Goal: Task Accomplishment & Management: Complete application form

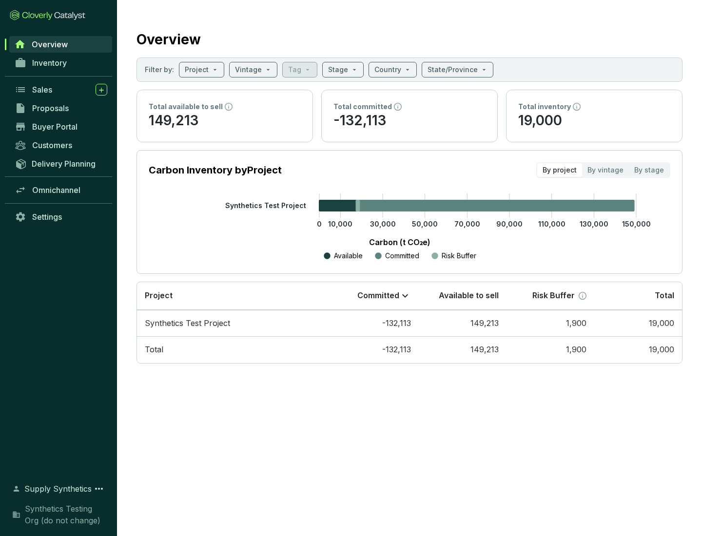
click at [61, 108] on span "Proposals" at bounding box center [50, 108] width 37 height 10
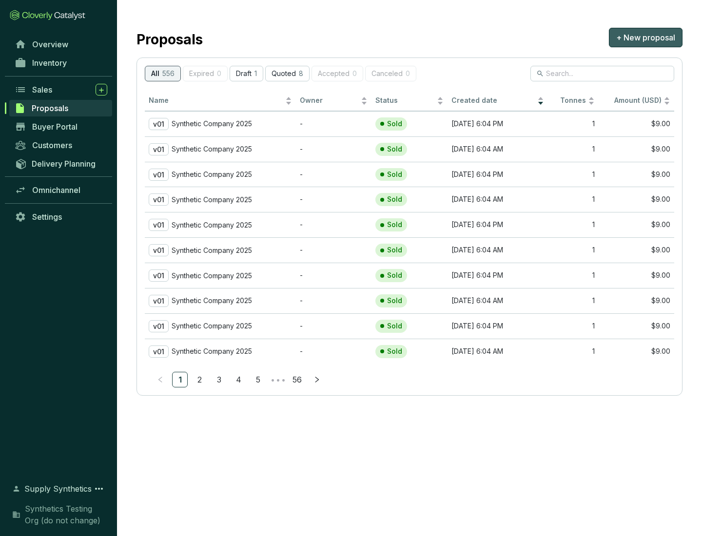
click at [645, 38] on span "+ New proposal" at bounding box center [645, 38] width 59 height 12
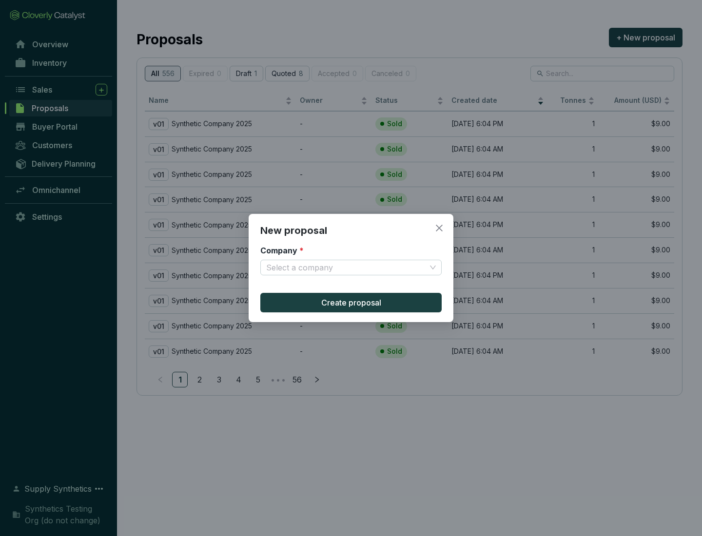
click at [346, 268] on input "Company *" at bounding box center [346, 267] width 160 height 15
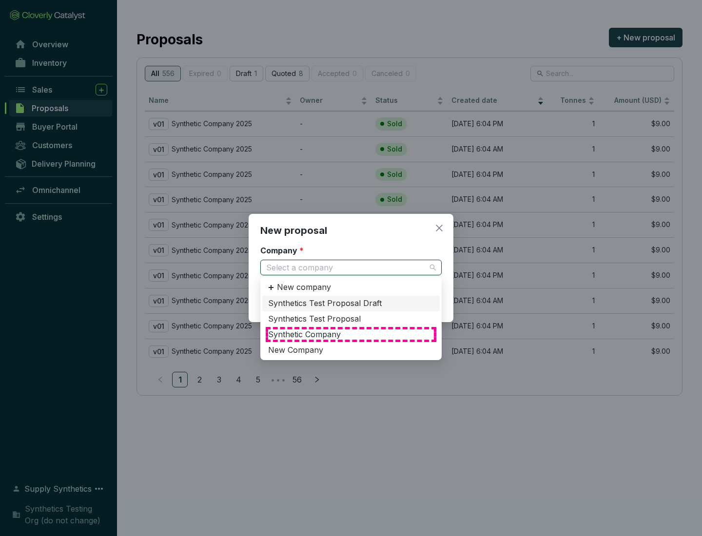
click at [351, 334] on div "Synthetic Company" at bounding box center [351, 334] width 166 height 11
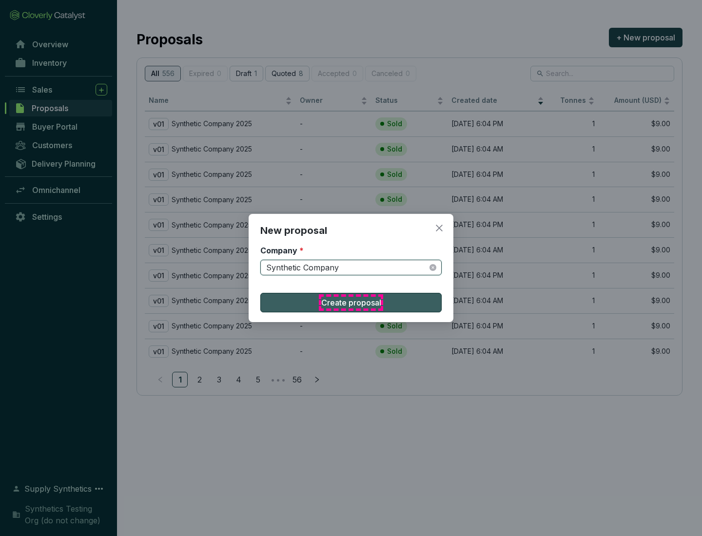
click at [351, 303] on span "Create proposal" at bounding box center [351, 303] width 60 height 12
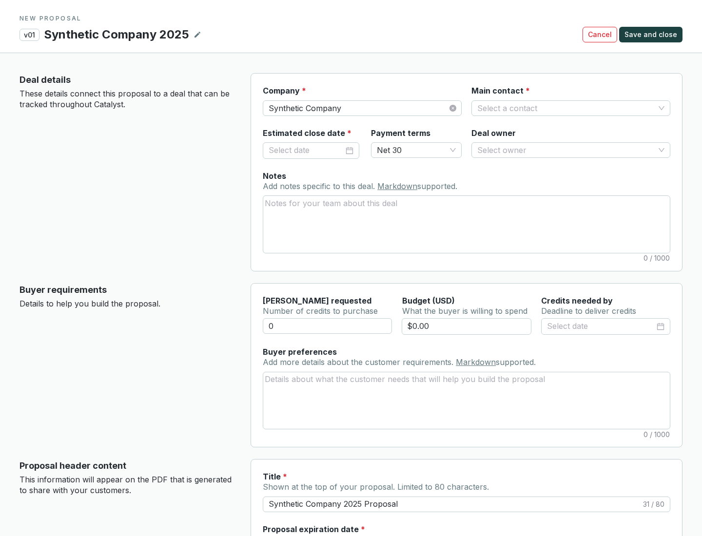
click at [566, 108] on input "Main contact *" at bounding box center [565, 108] width 177 height 15
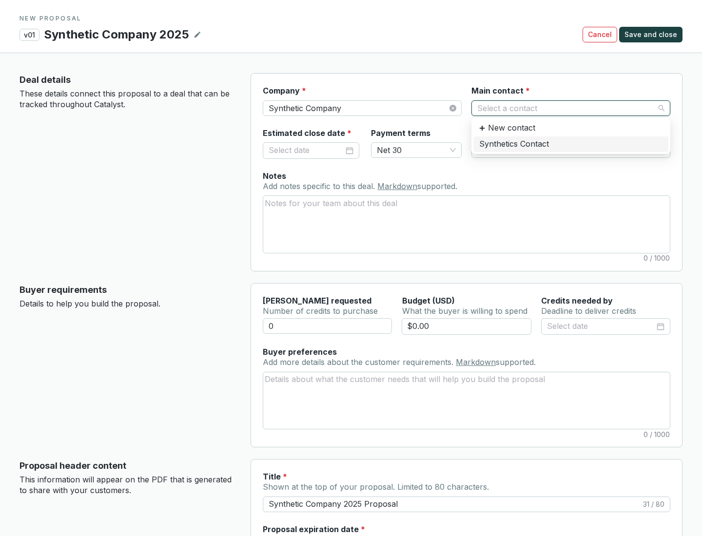
click at [570, 144] on div "Synthetics Contact" at bounding box center [570, 144] width 183 height 11
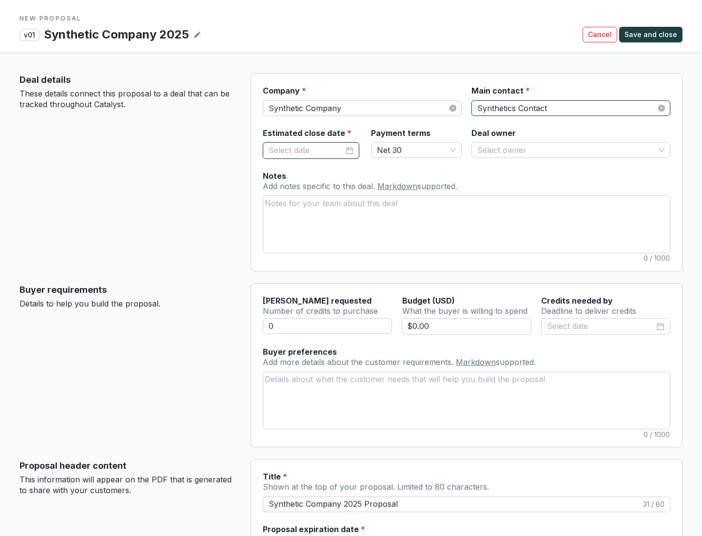
click at [306, 150] on input "Estimated close date *" at bounding box center [306, 150] width 75 height 13
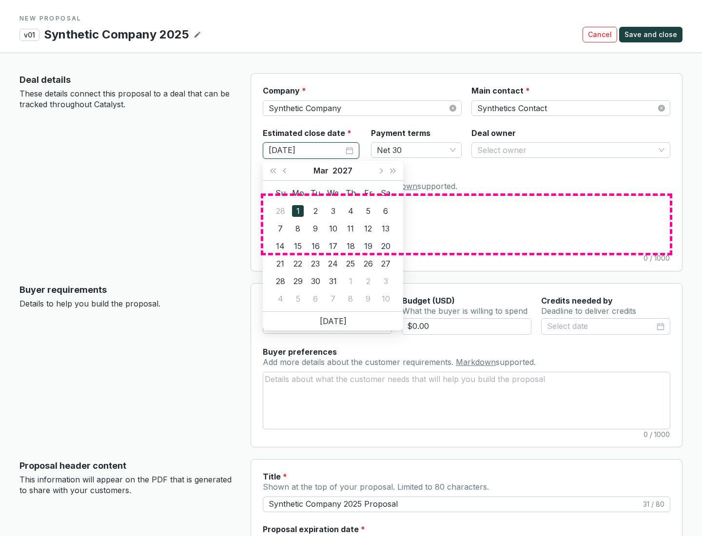
type input "[DATE]"
click at [466, 224] on textarea "Notes Add notes specific to this deal. Markdown supported." at bounding box center [466, 224] width 406 height 57
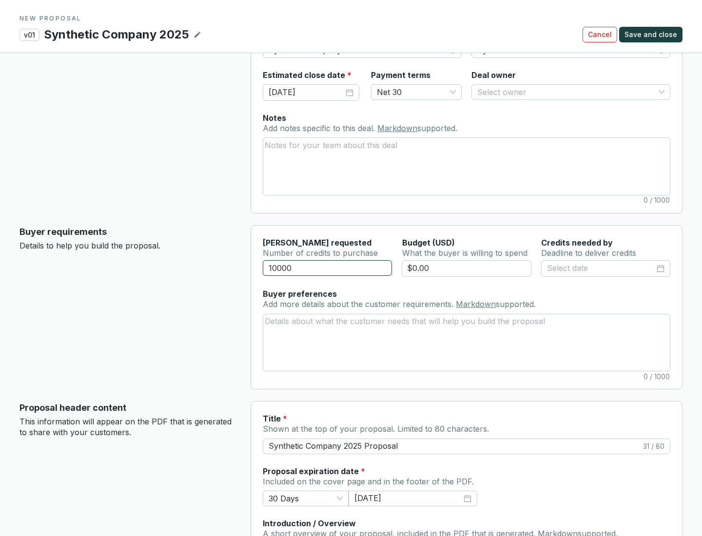
scroll to position [58, 0]
type input "10000"
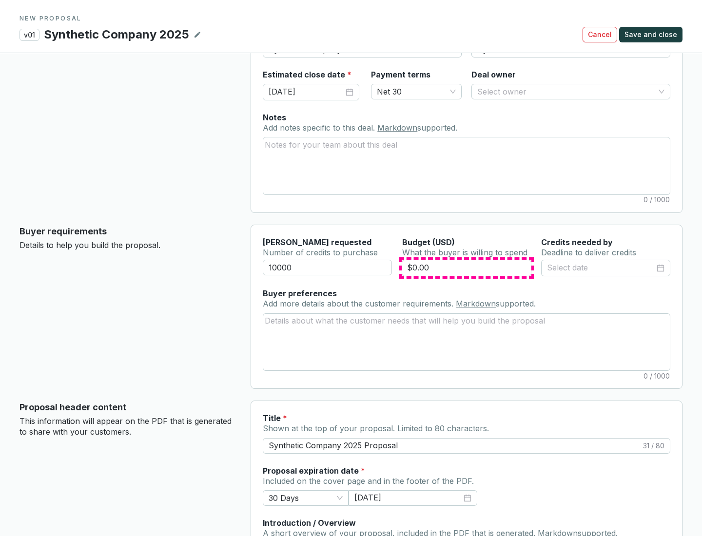
type input "$0.00"
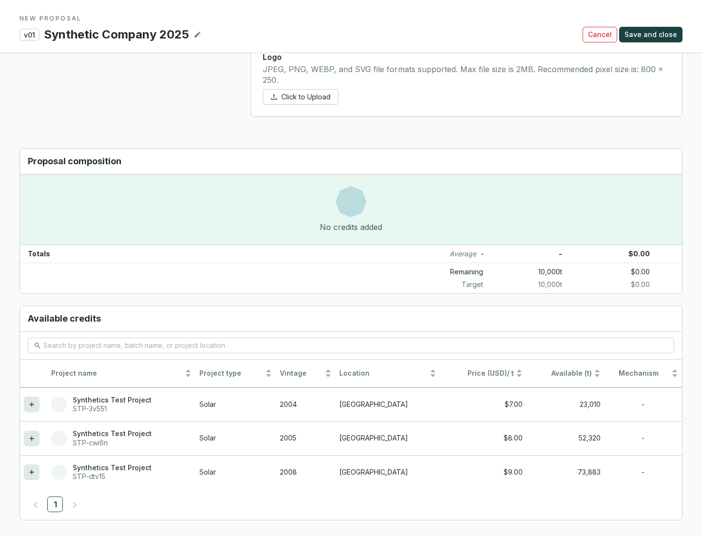
click at [32, 472] on icon at bounding box center [31, 472] width 4 height 4
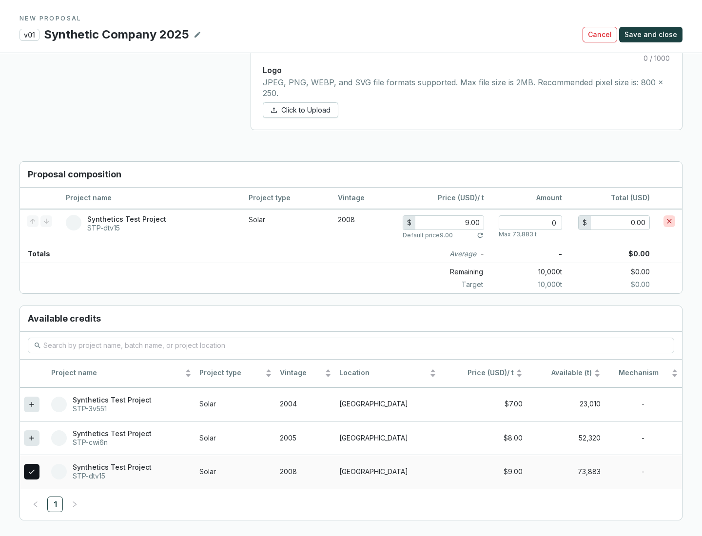
scroll to position [561, 0]
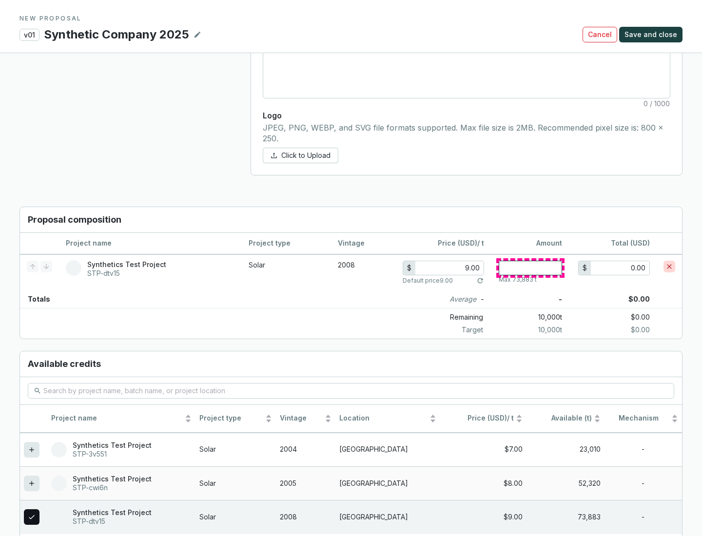
type input "1"
type input "9.00"
type input "1"
click at [652, 35] on span "Save and close" at bounding box center [650, 35] width 53 height 10
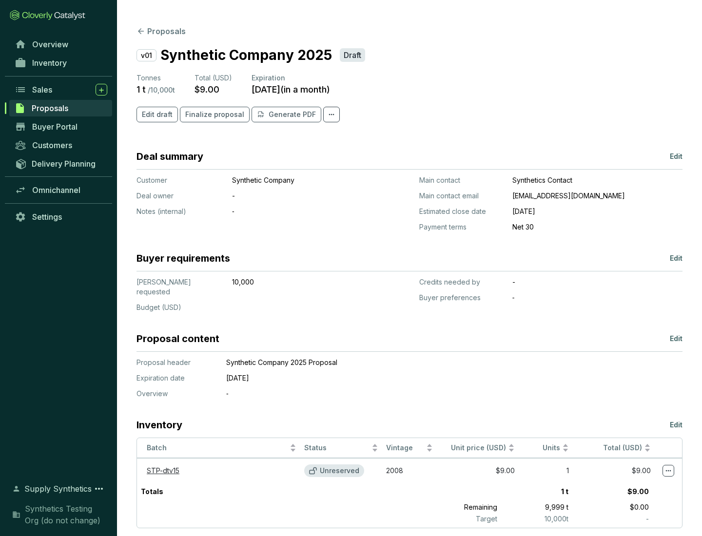
click at [212, 115] on span "Finalize proposal" at bounding box center [214, 115] width 59 height 10
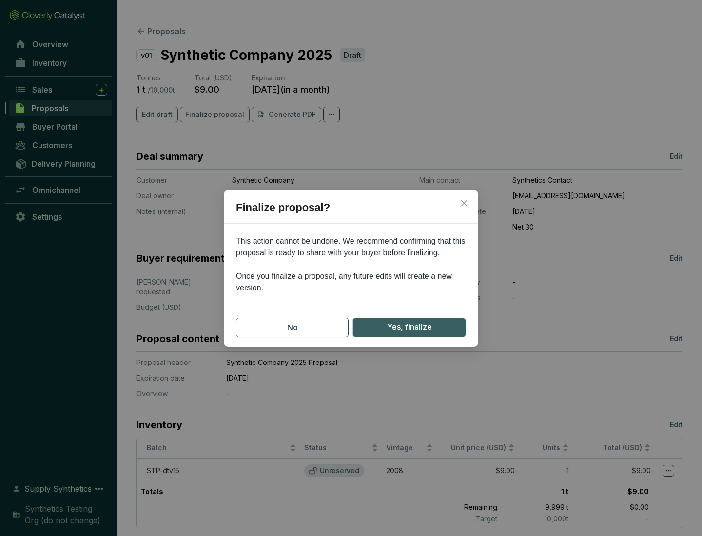
click at [409, 327] on span "Yes, finalize" at bounding box center [409, 327] width 45 height 12
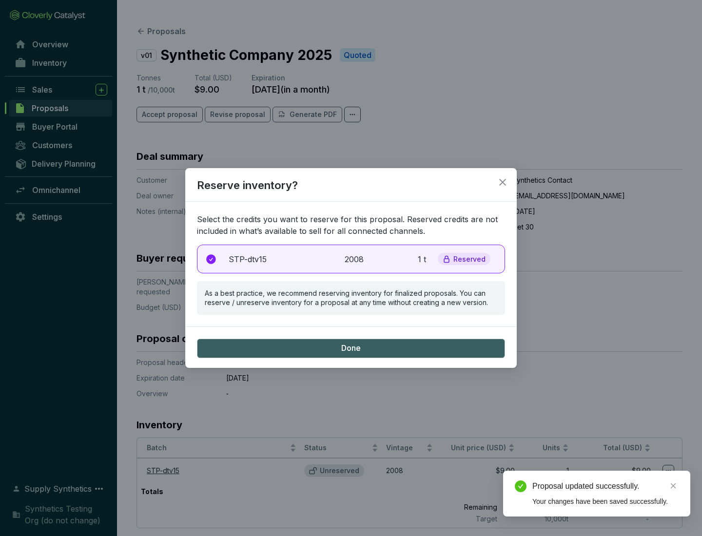
click at [351, 259] on p "2008" at bounding box center [355, 259] width 21 height 12
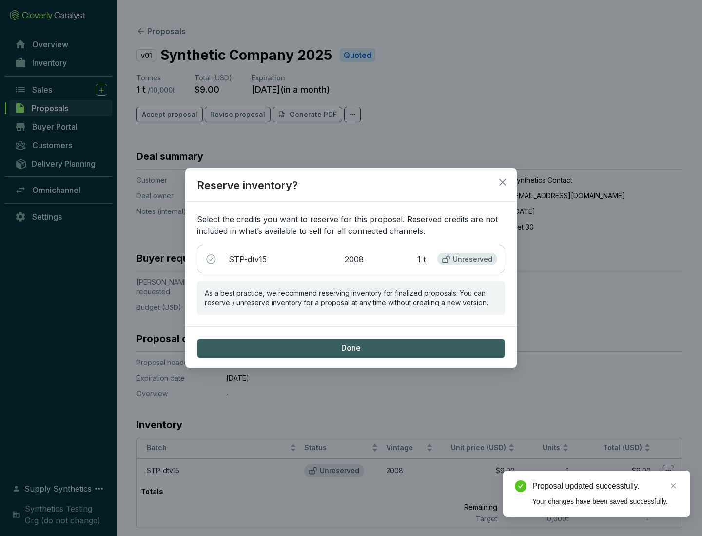
click at [351, 348] on span "Done" at bounding box center [350, 348] width 19 height 11
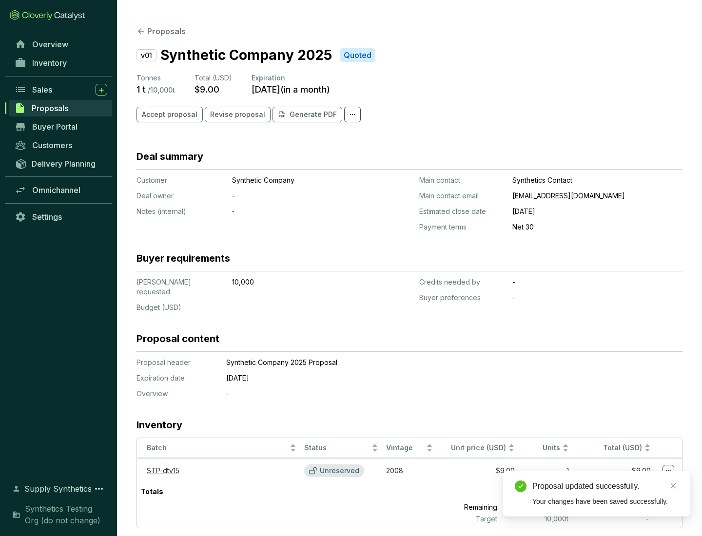
click at [605, 486] on div "Proposal updated successfully." at bounding box center [605, 487] width 146 height 12
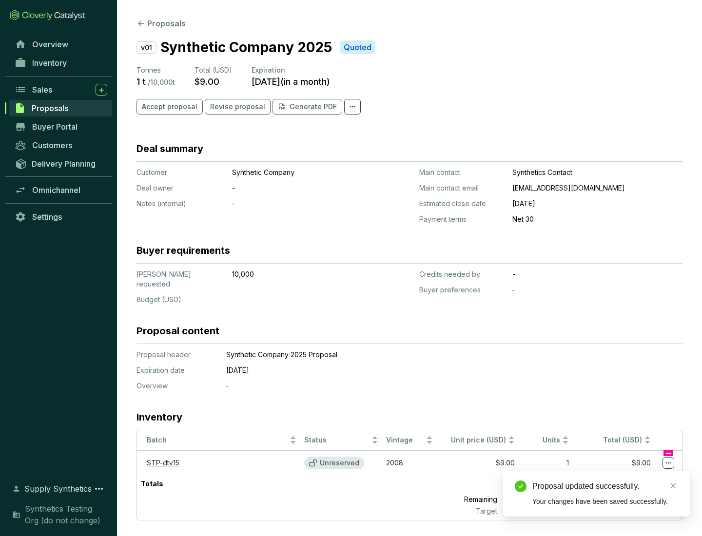
click at [668, 463] on icon at bounding box center [668, 463] width 5 height 1
click at [639, 475] on div "Proposal updated successfully. Your changes have been saved successfully." at bounding box center [596, 494] width 187 height 46
click at [605, 486] on div "Proposal updated successfully." at bounding box center [605, 487] width 146 height 12
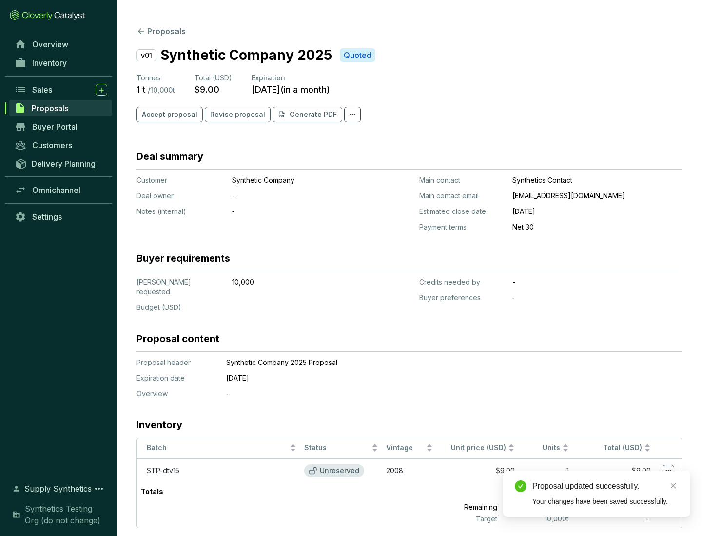
click at [168, 115] on span "Accept proposal" at bounding box center [170, 115] width 56 height 10
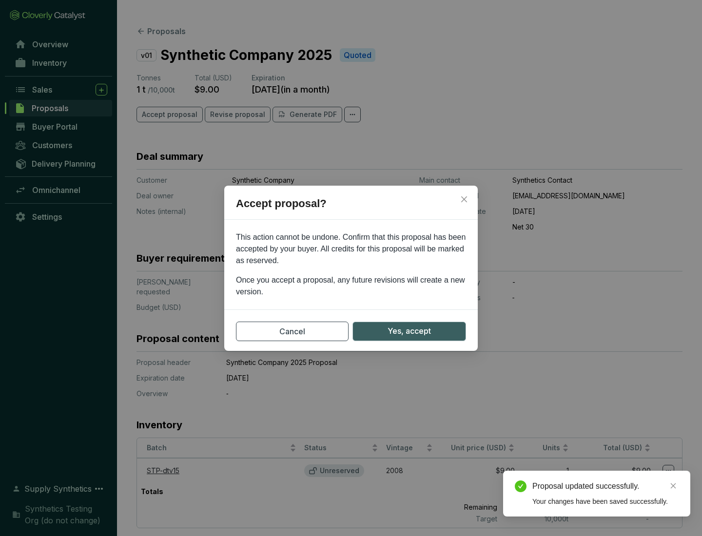
click at [409, 331] on span "Yes, accept" at bounding box center [408, 331] width 43 height 12
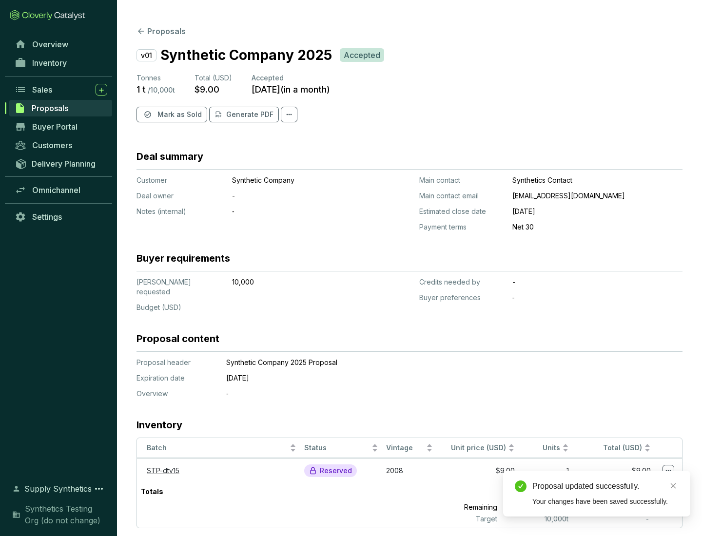
click at [178, 115] on span "Mark as Sold" at bounding box center [179, 115] width 44 height 10
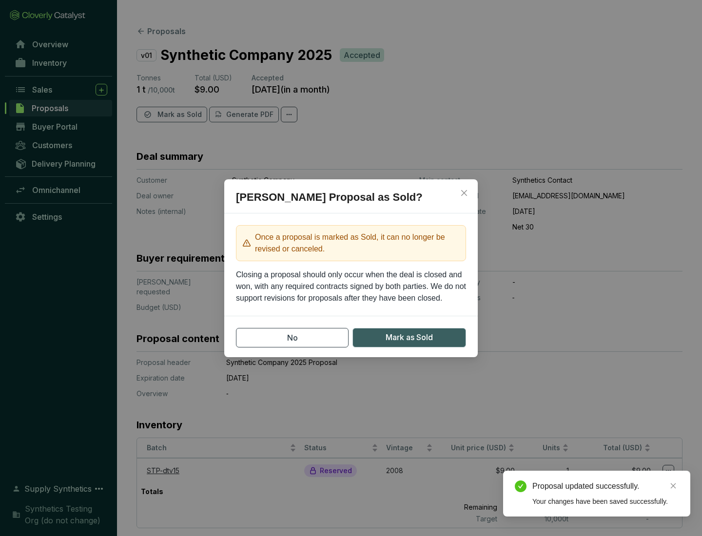
click at [409, 337] on span "Mark as Sold" at bounding box center [409, 337] width 47 height 12
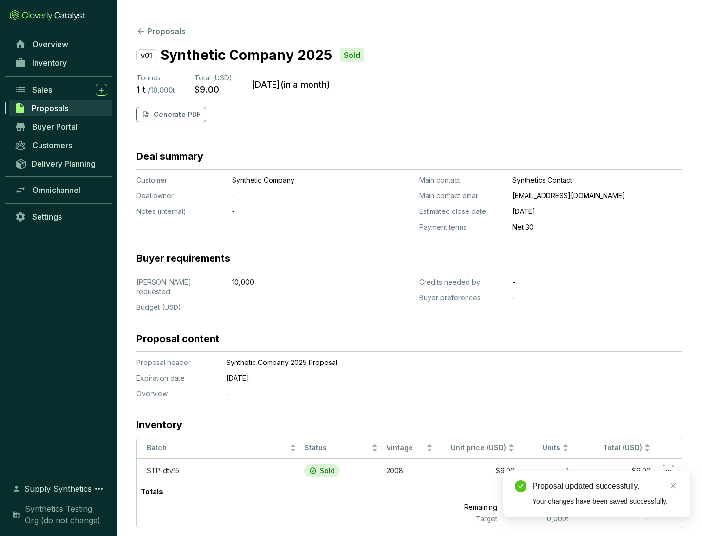
click at [176, 115] on p "Generate PDF" at bounding box center [177, 115] width 47 height 10
click at [605, 486] on div "Proposal updated successfully." at bounding box center [605, 487] width 146 height 12
